Goal: Task Accomplishment & Management: Manage account settings

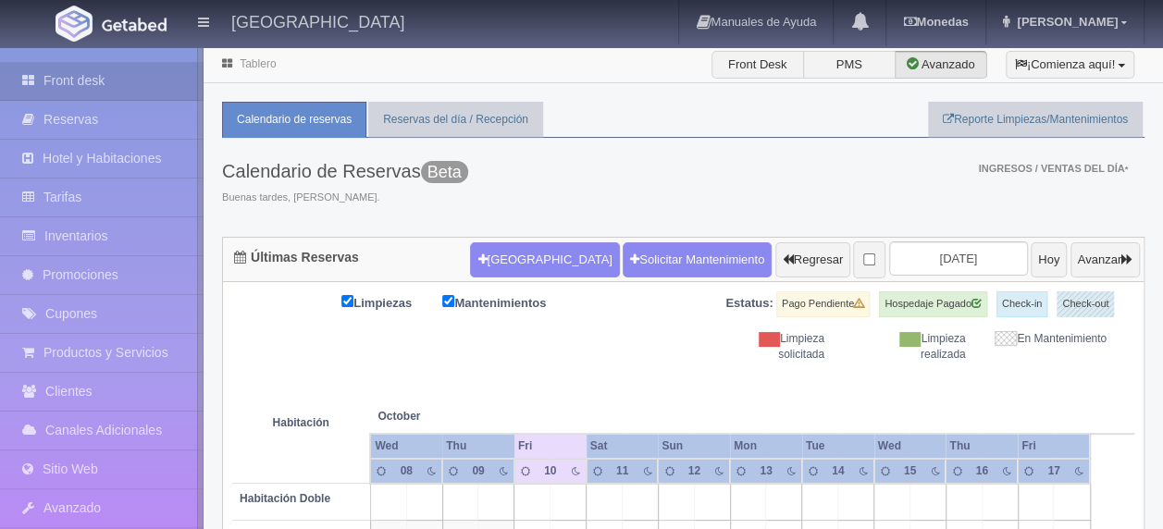
click at [149, 235] on link "Inventarios" at bounding box center [102, 236] width 204 height 38
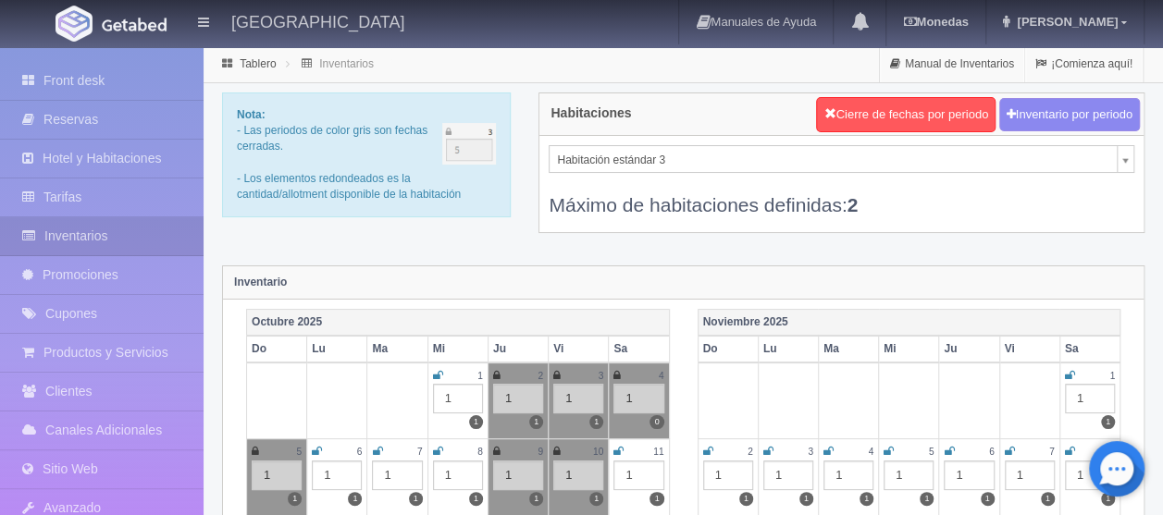
select select "2219"
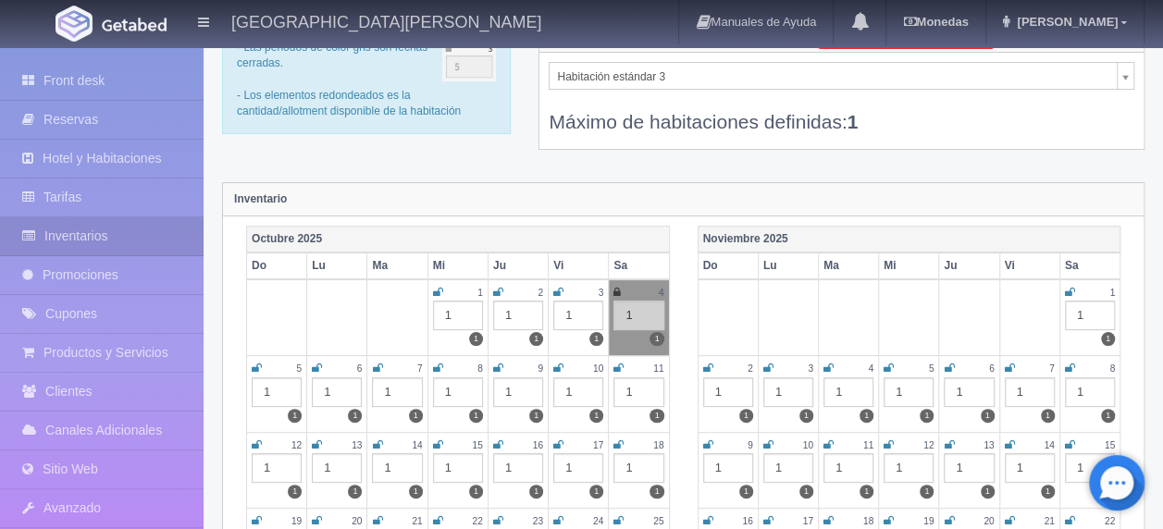
scroll to position [93, 0]
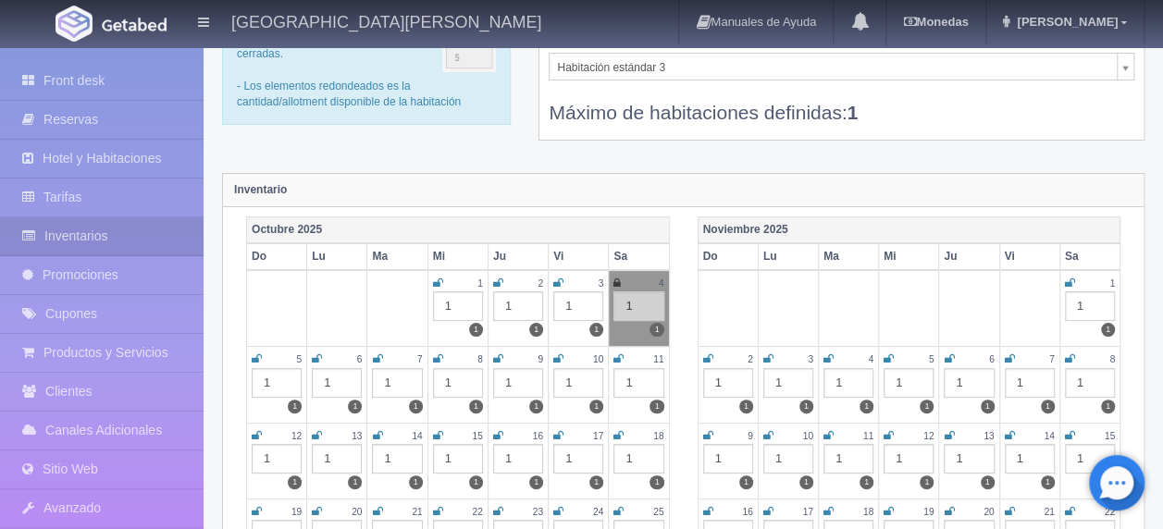
click at [555, 360] on icon at bounding box center [558, 358] width 10 height 11
click at [620, 357] on icon at bounding box center [618, 358] width 10 height 11
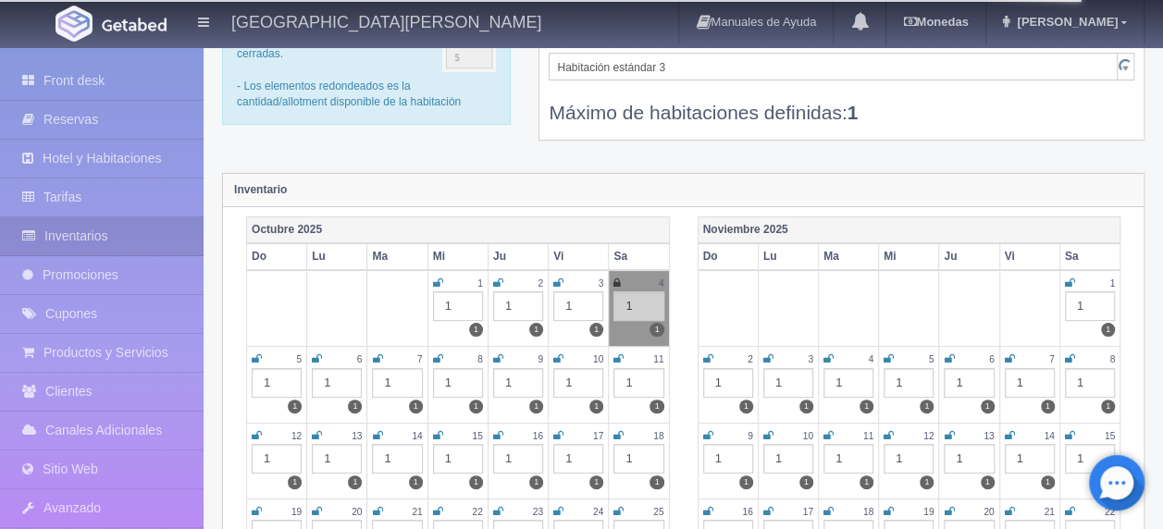
click at [615, 357] on icon at bounding box center [618, 358] width 10 height 11
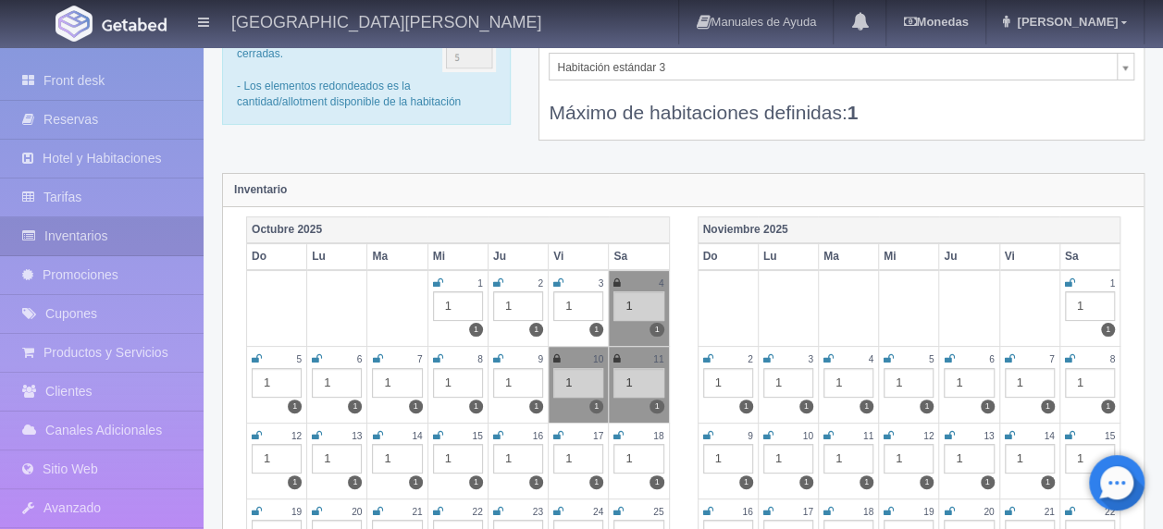
click at [255, 435] on icon at bounding box center [257, 435] width 10 height 11
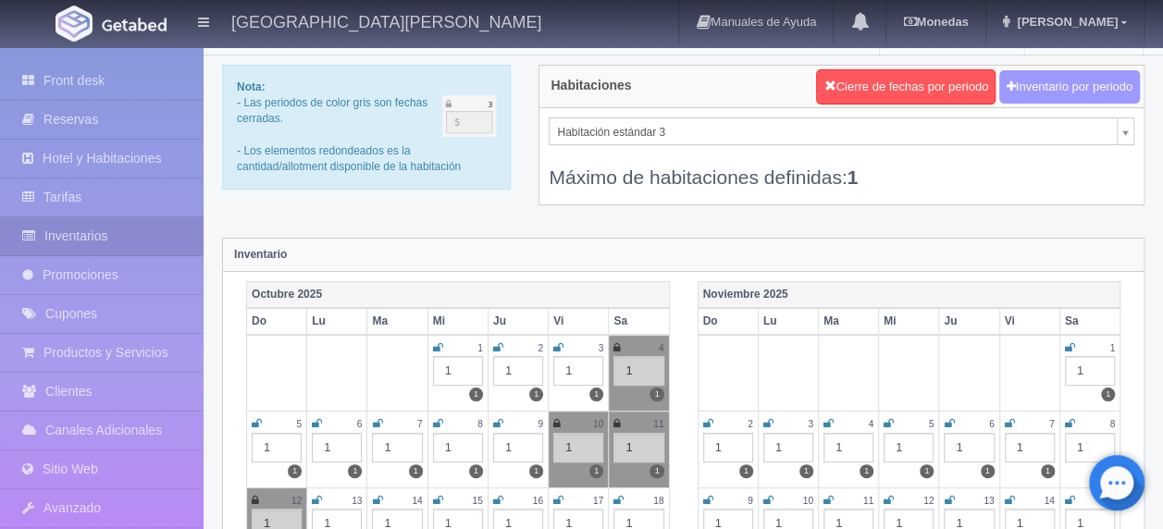
scroll to position [0, 0]
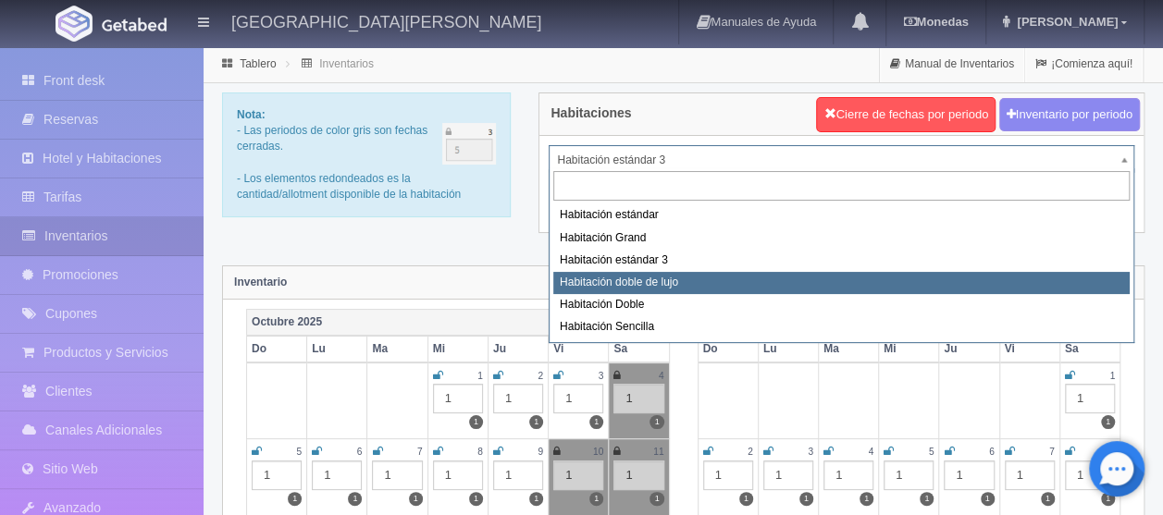
select select "2220"
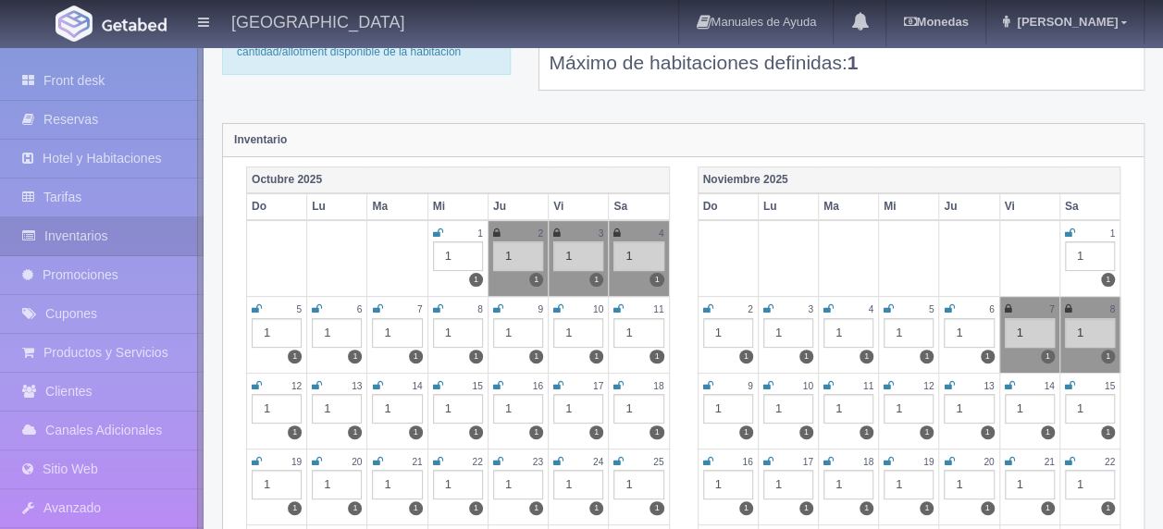
scroll to position [185, 0]
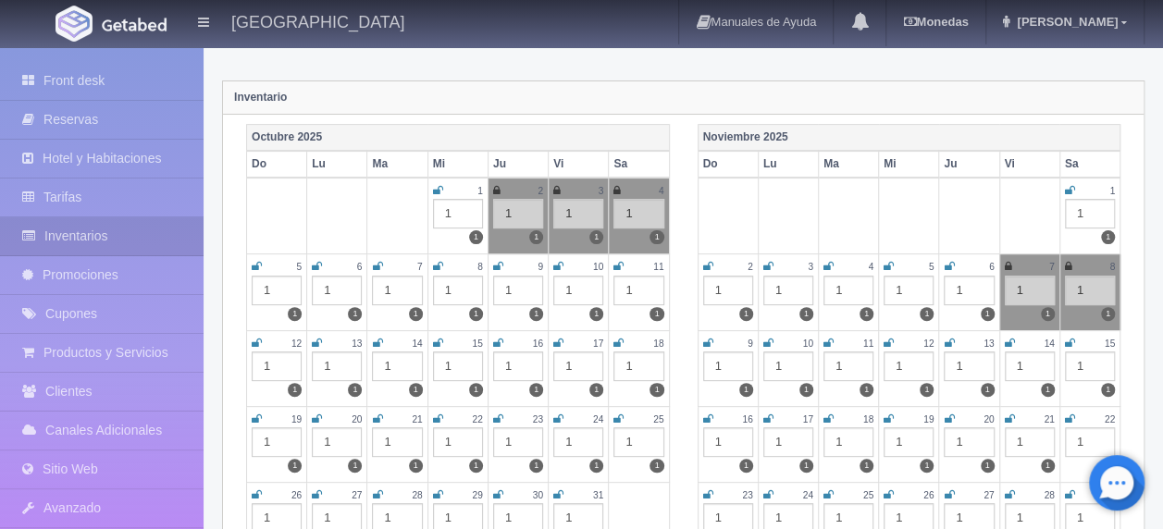
click at [555, 261] on icon at bounding box center [558, 266] width 10 height 11
click at [555, 262] on icon at bounding box center [558, 266] width 10 height 11
click at [615, 261] on icon at bounding box center [618, 266] width 10 height 11
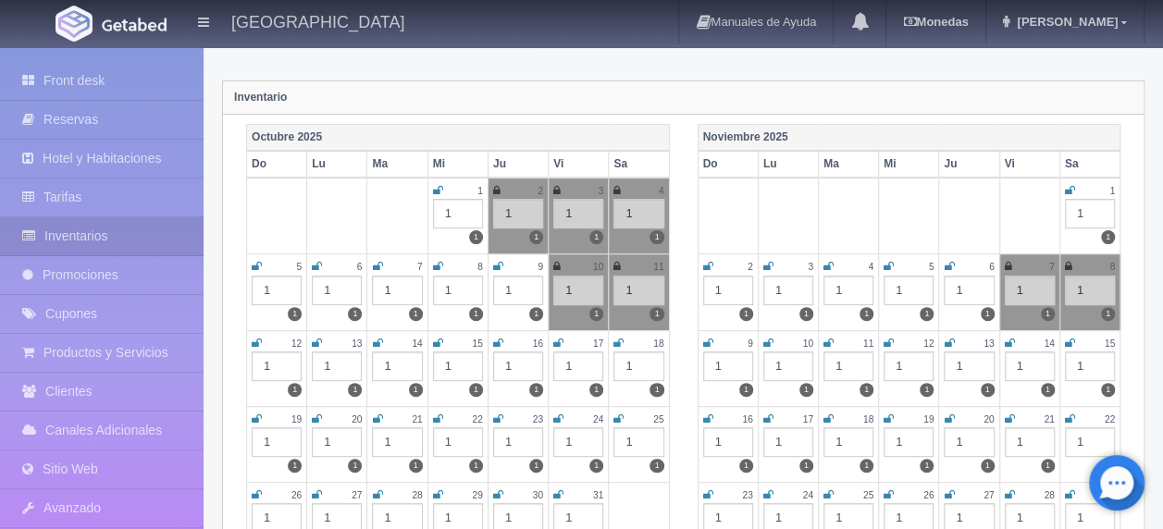
click at [257, 339] on icon at bounding box center [257, 343] width 10 height 11
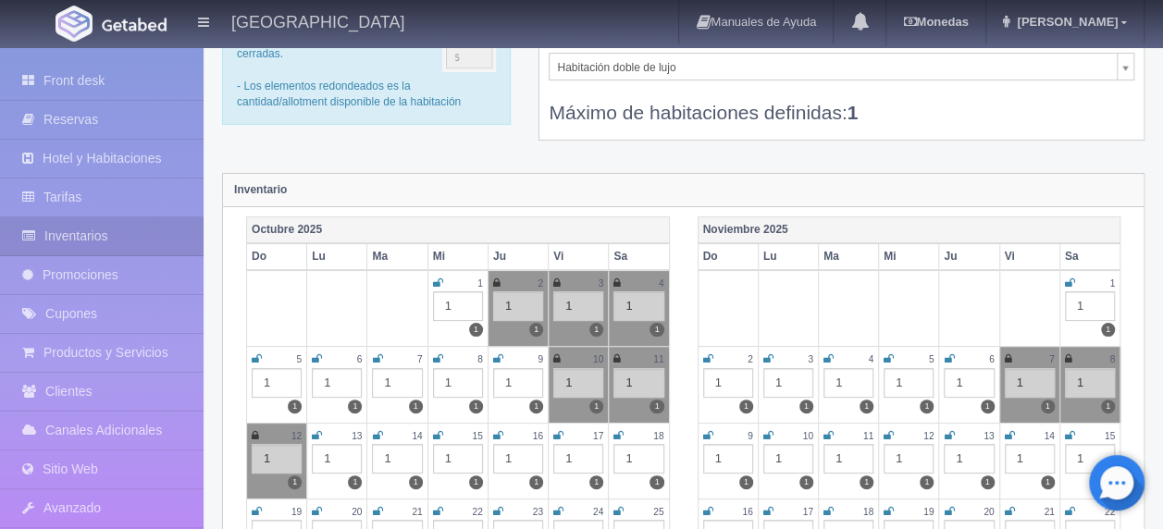
scroll to position [0, 0]
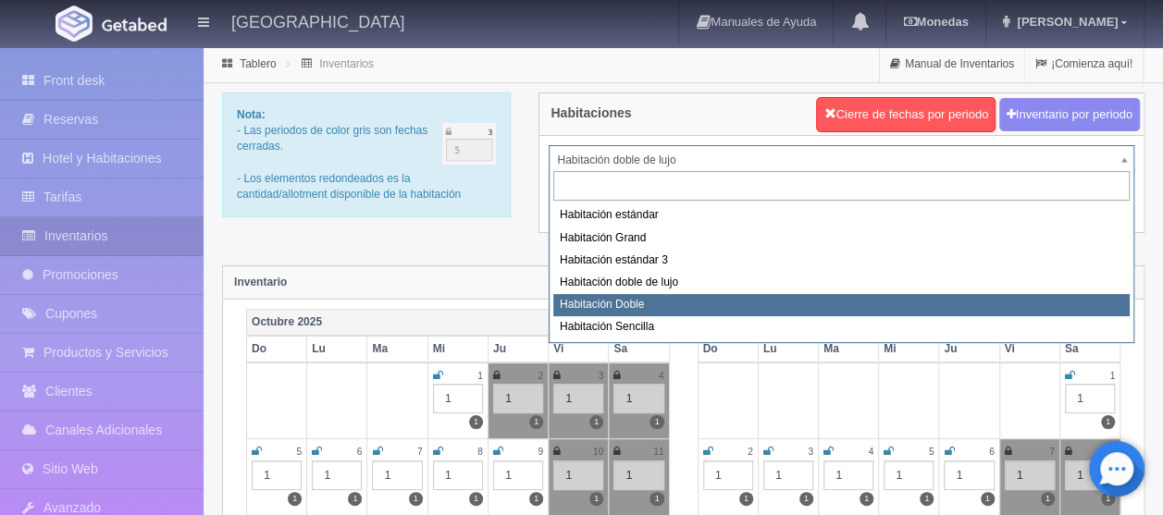
select select "2221"
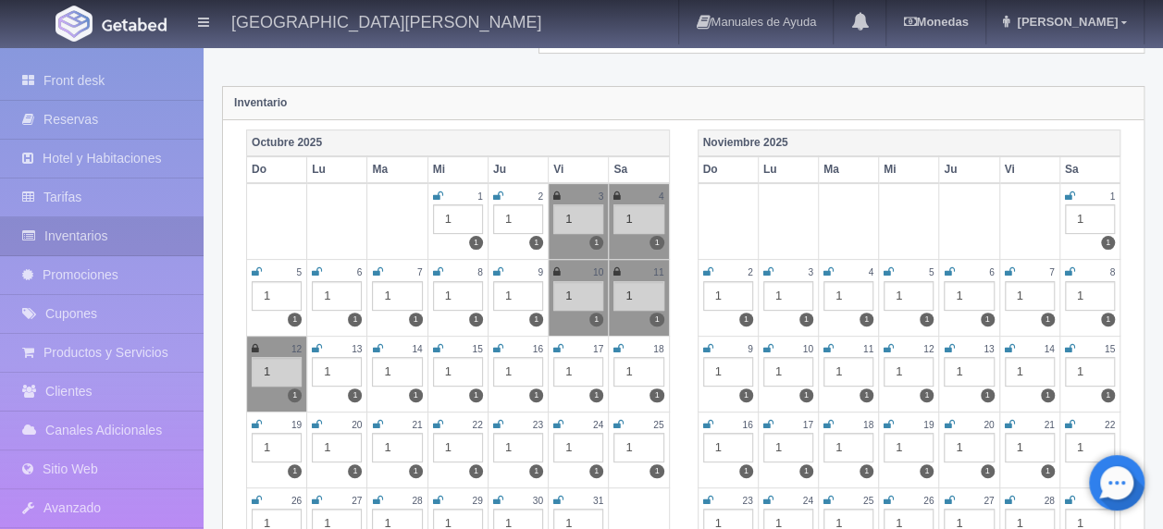
scroll to position [185, 0]
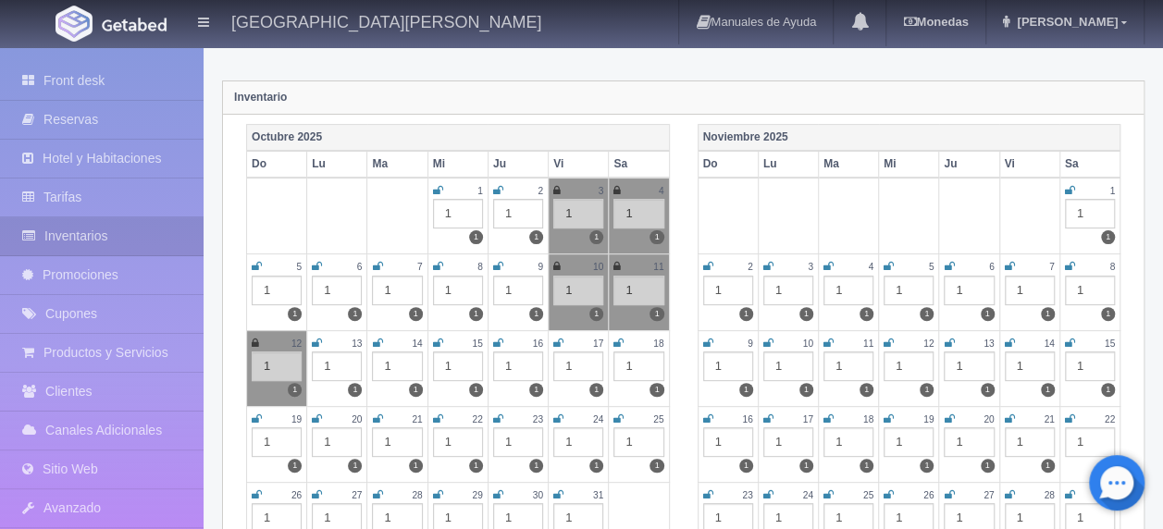
click at [616, 255] on td "11 1 1" at bounding box center [639, 292] width 60 height 76
click at [618, 261] on icon at bounding box center [616, 266] width 7 height 11
click at [256, 338] on icon at bounding box center [255, 343] width 7 height 11
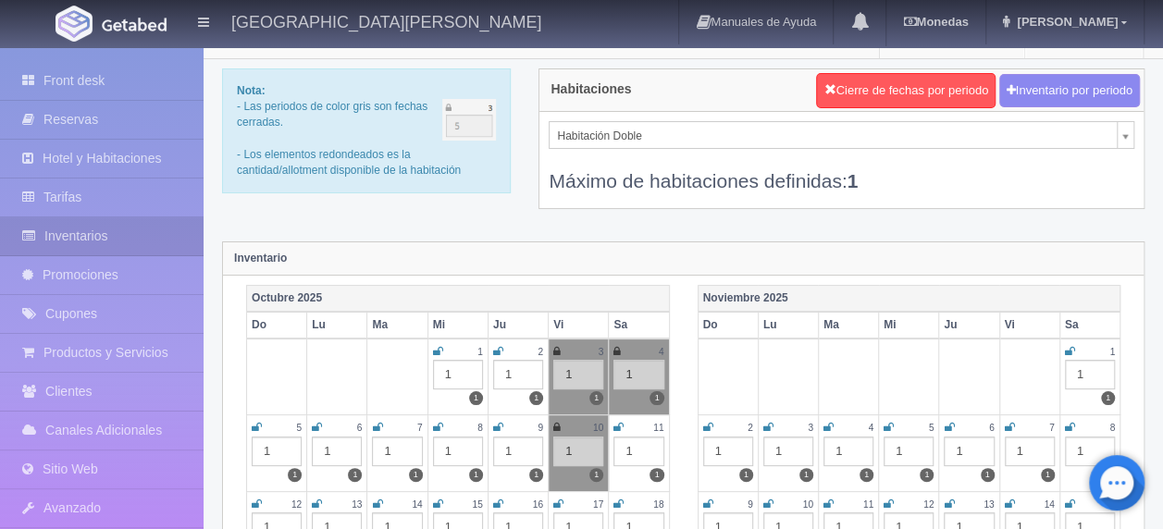
scroll to position [0, 0]
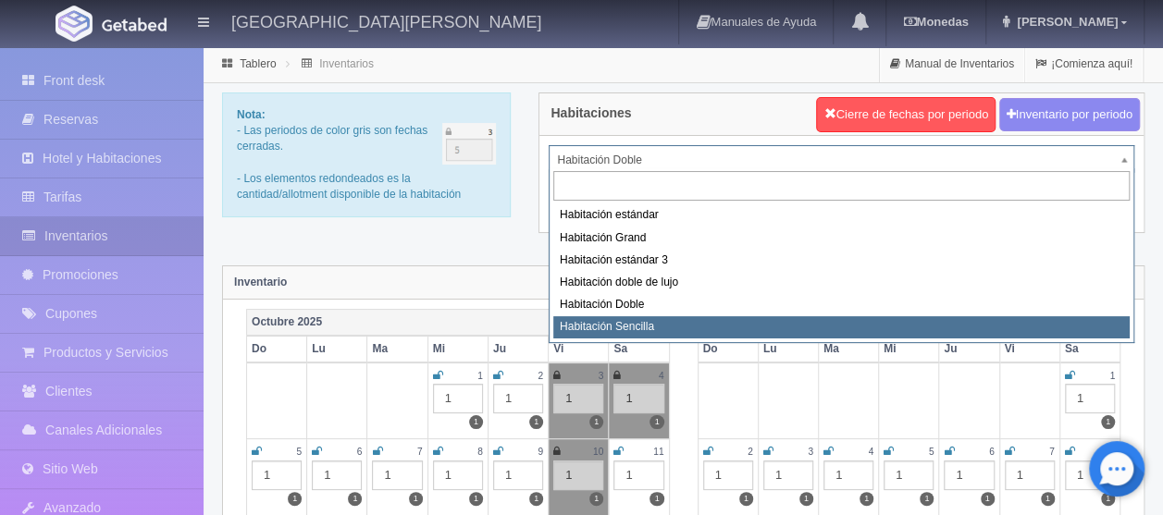
select select "2249"
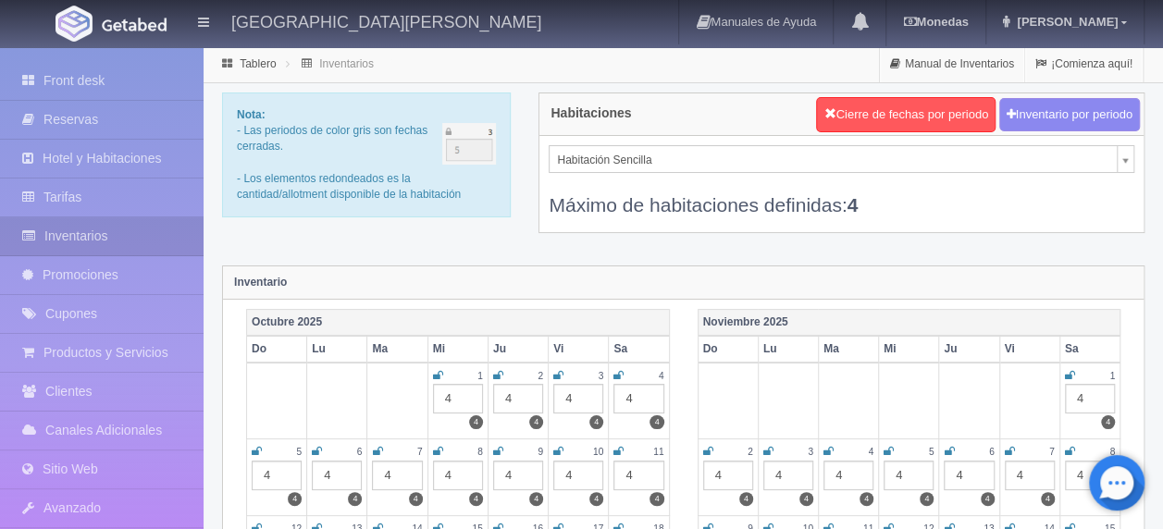
click at [557, 446] on icon at bounding box center [558, 451] width 10 height 11
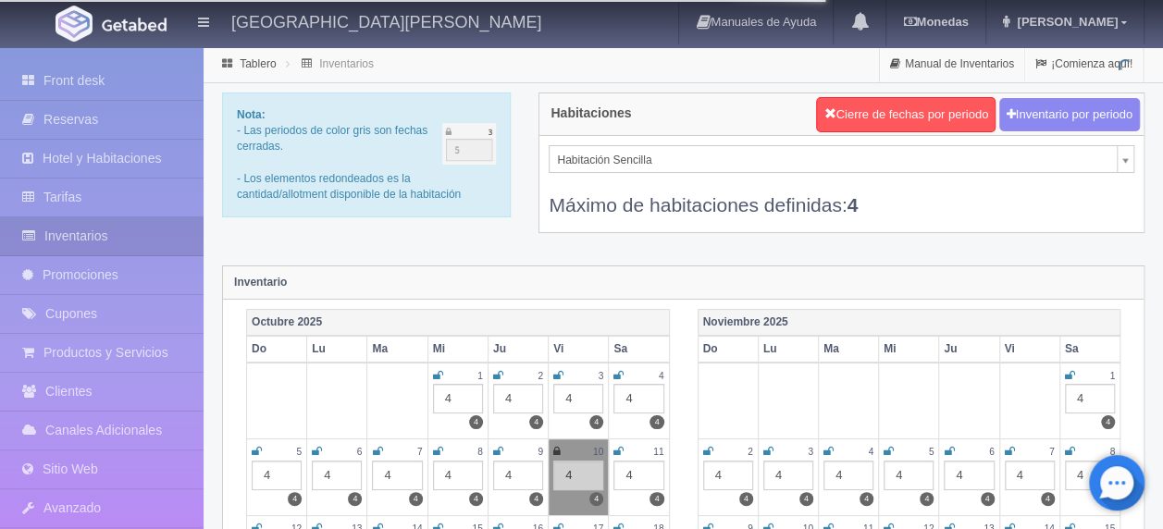
click at [615, 448] on icon at bounding box center [618, 451] width 10 height 11
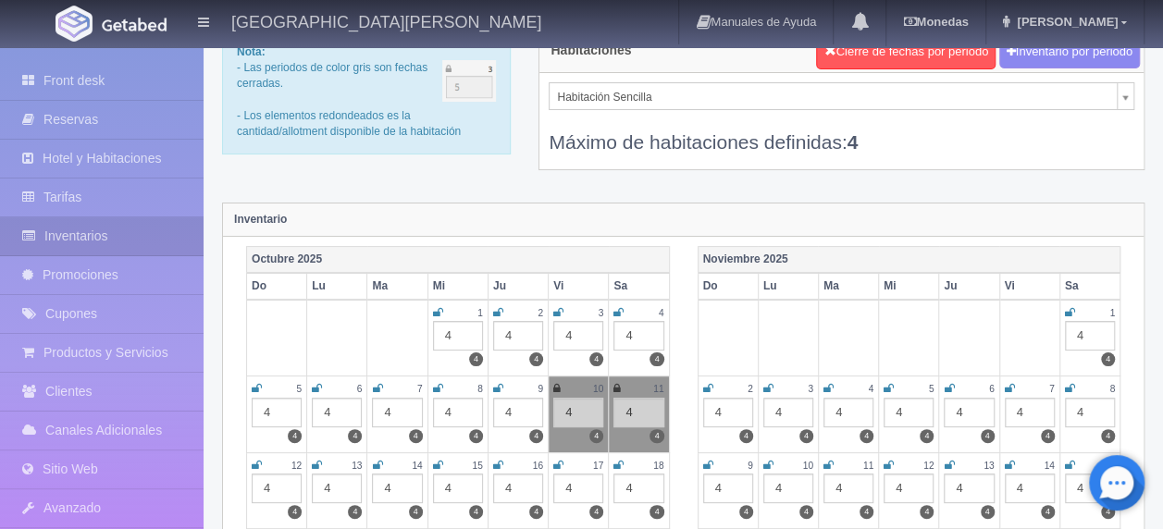
scroll to position [93, 0]
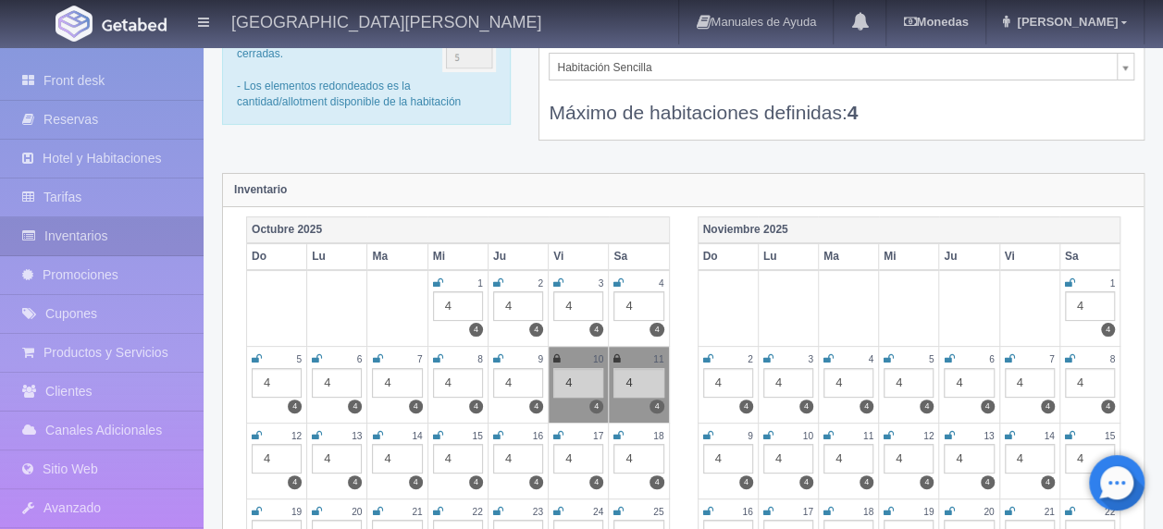
click at [252, 431] on icon at bounding box center [257, 435] width 10 height 11
click at [317, 430] on icon at bounding box center [317, 435] width 10 height 11
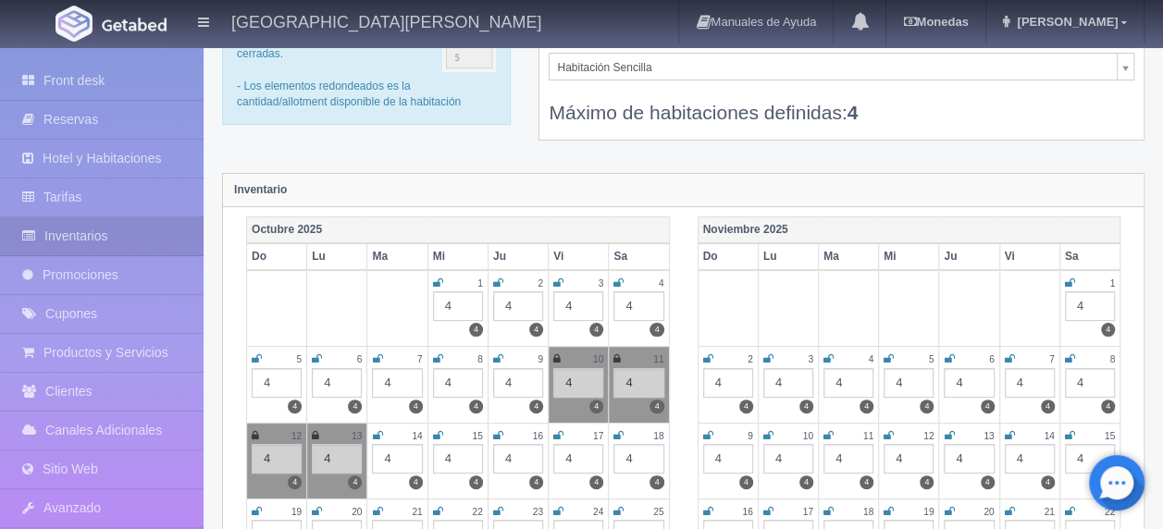
click at [378, 433] on icon at bounding box center [377, 435] width 10 height 11
click at [435, 430] on icon at bounding box center [438, 435] width 10 height 11
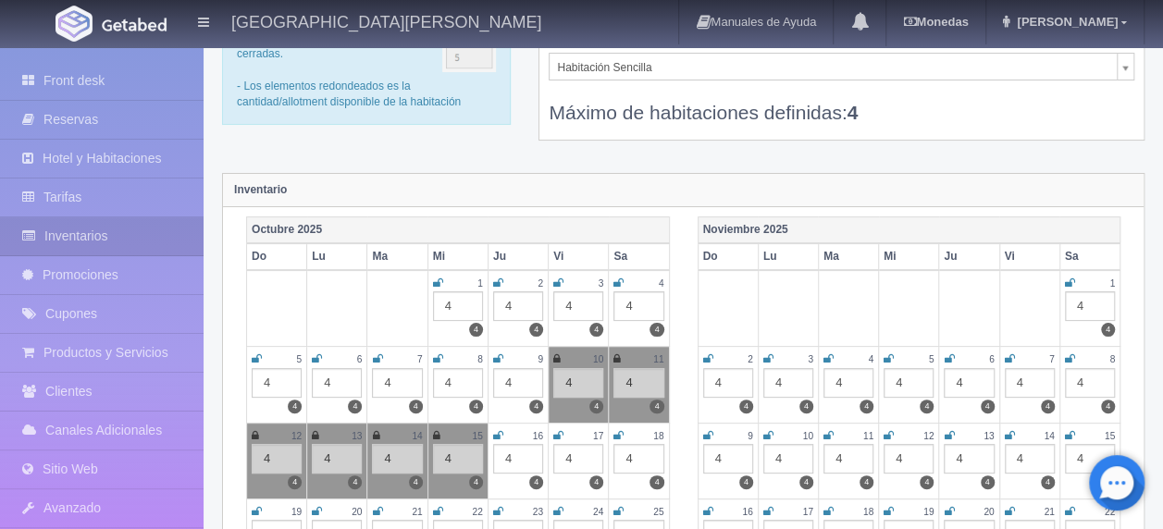
click at [493, 433] on icon at bounding box center [498, 435] width 10 height 11
click at [555, 431] on icon at bounding box center [558, 435] width 10 height 11
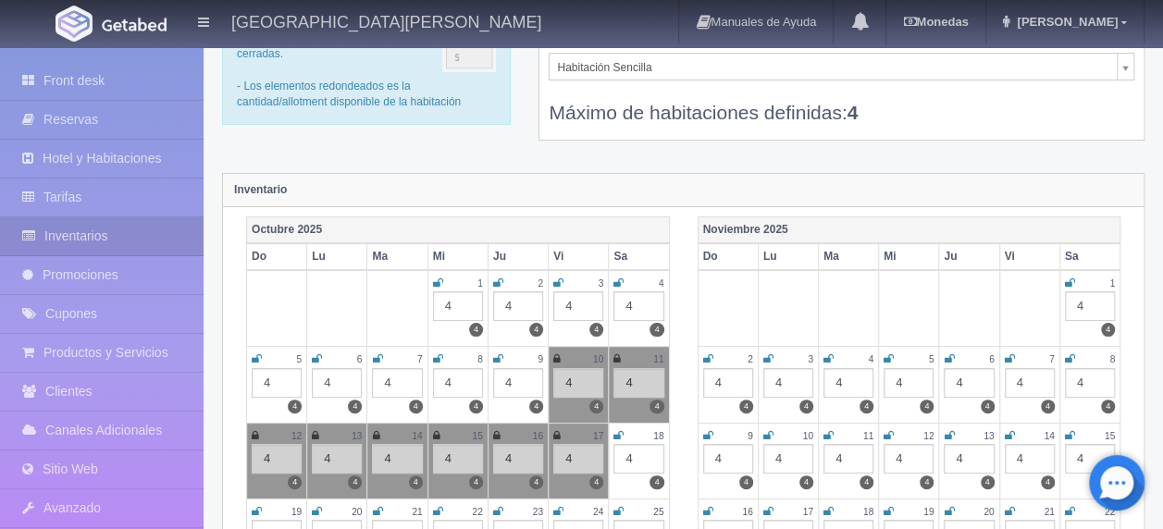
click at [617, 431] on icon at bounding box center [618, 435] width 10 height 11
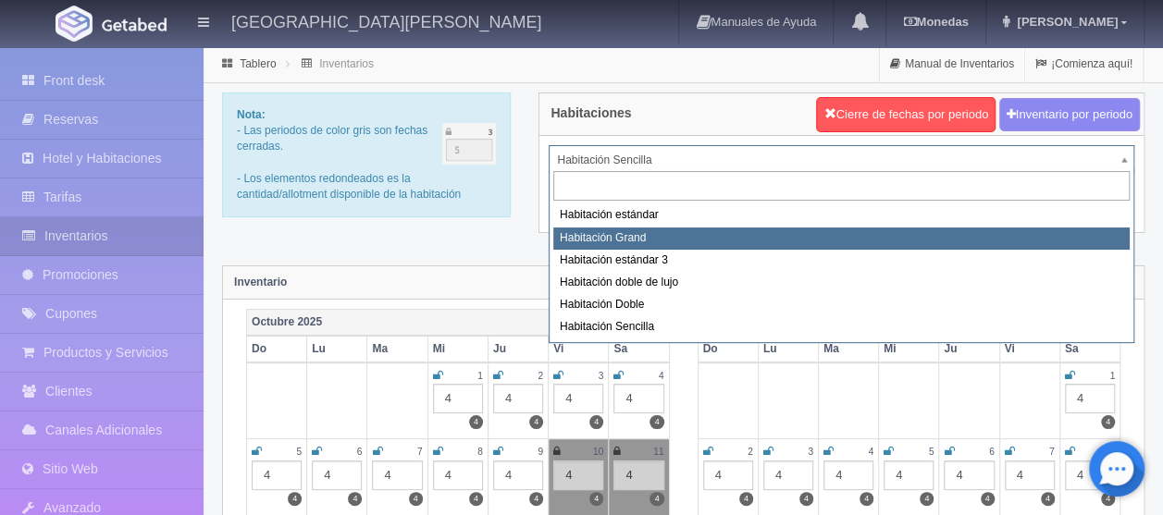
select select "2218"
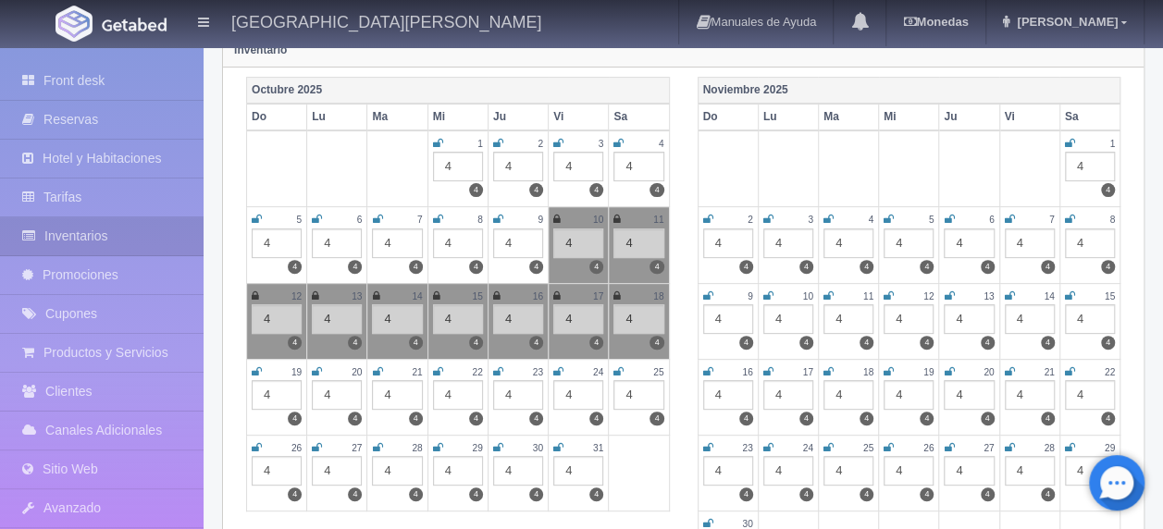
scroll to position [278, 0]
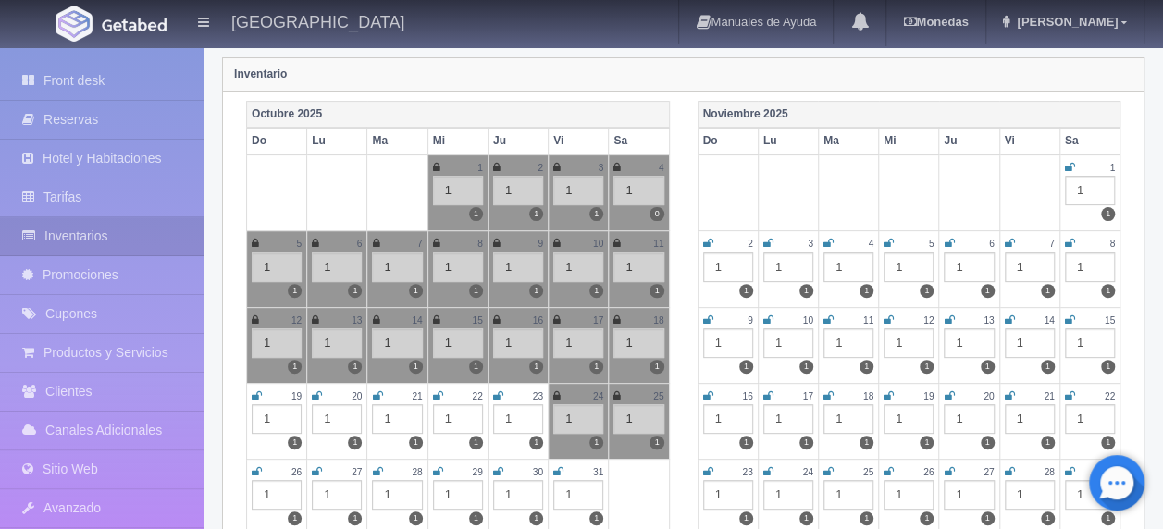
scroll to position [278, 0]
